Goal: Task Accomplishment & Management: Manage account settings

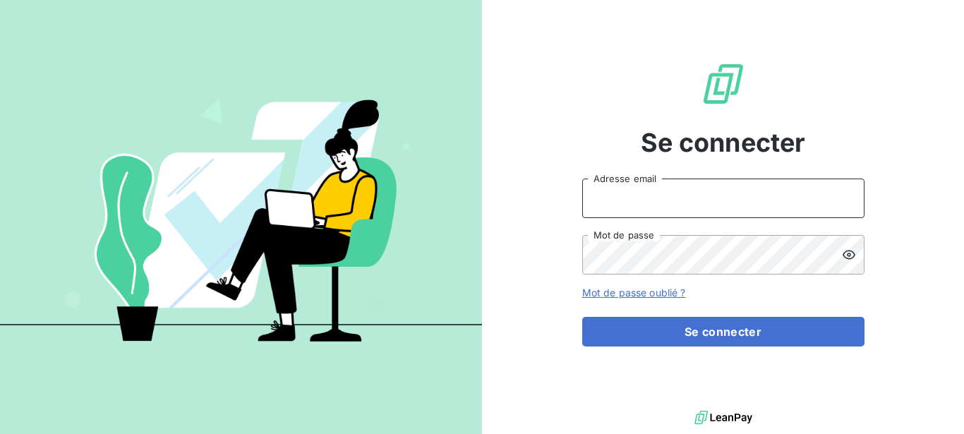
click at [649, 191] on input "Adresse email" at bounding box center [723, 199] width 282 height 40
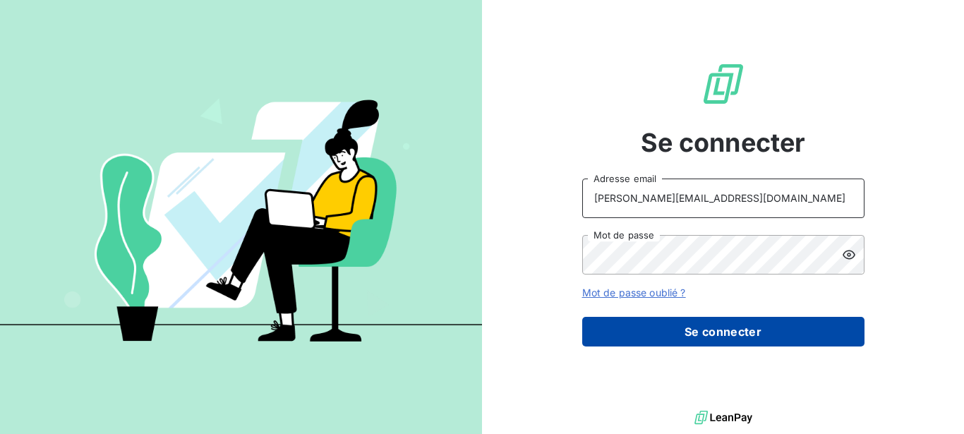
type input "[PERSON_NAME][EMAIL_ADDRESS][DOMAIN_NAME]"
click at [683, 327] on button "Se connecter" at bounding box center [723, 332] width 282 height 30
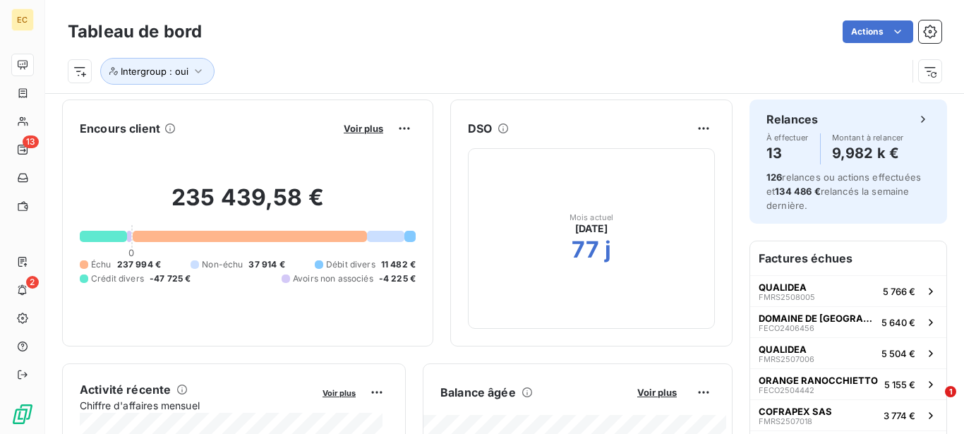
scroll to position [1, 0]
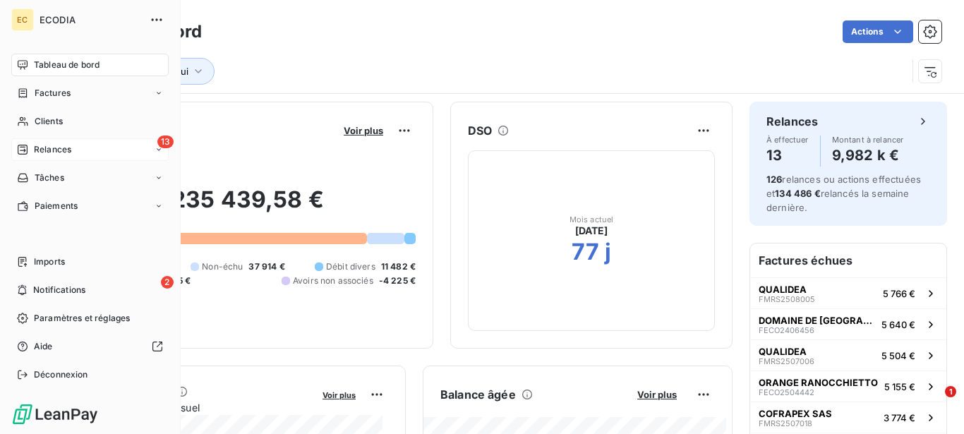
click at [31, 150] on div "Relances" at bounding box center [44, 149] width 54 height 13
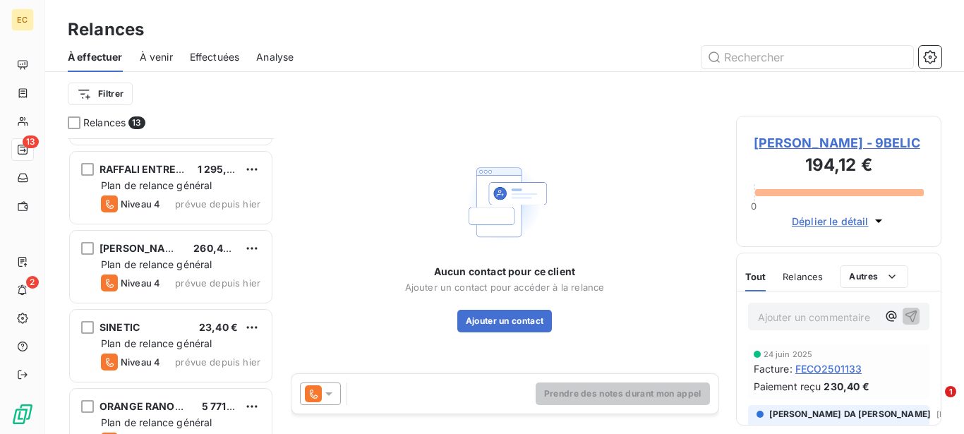
scroll to position [733, 0]
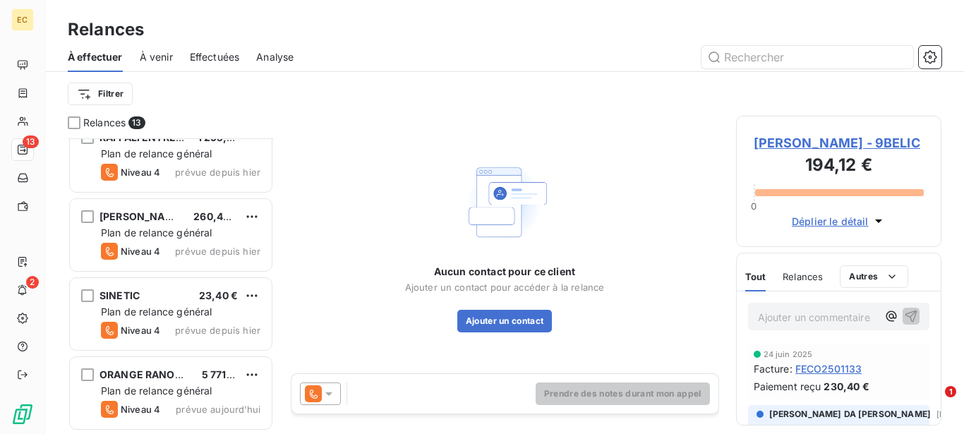
click at [340, 236] on div "Aucun contact pour ce client Ajouter un contact pour accéder à la relance Ajout…" at bounding box center [505, 245] width 429 height 258
